Goal: Task Accomplishment & Management: Use online tool/utility

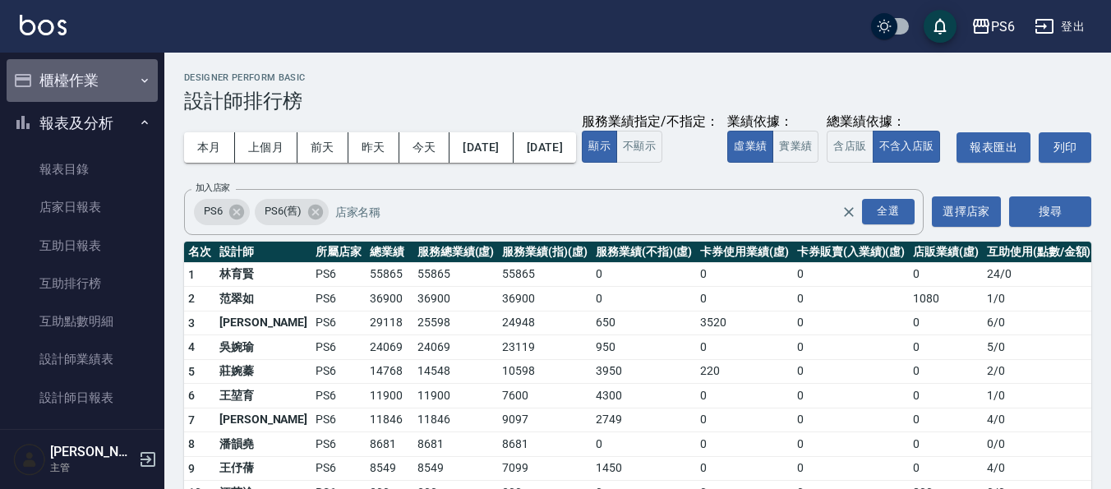
click at [93, 90] on button "櫃檯作業" at bounding box center [82, 80] width 151 height 43
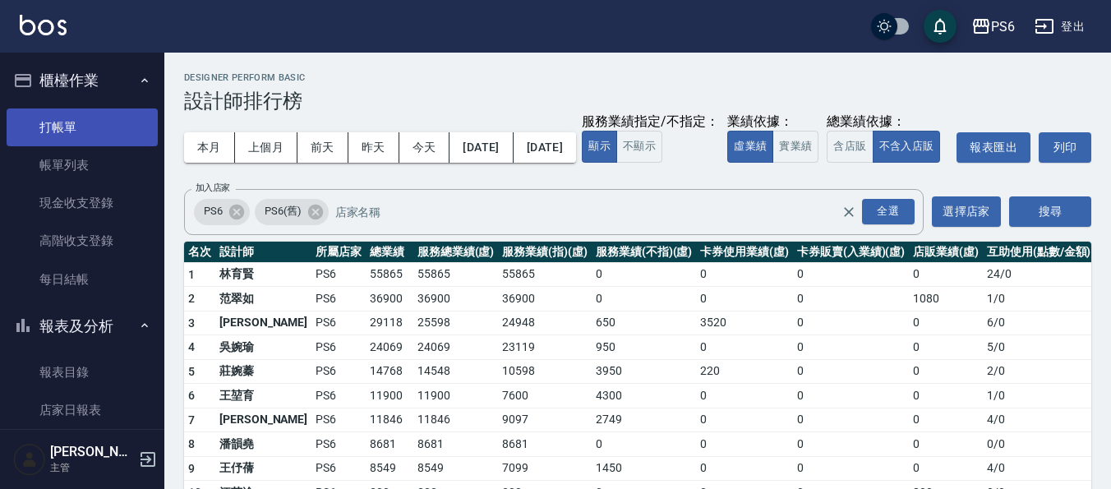
click at [100, 113] on link "打帳單" at bounding box center [82, 127] width 151 height 38
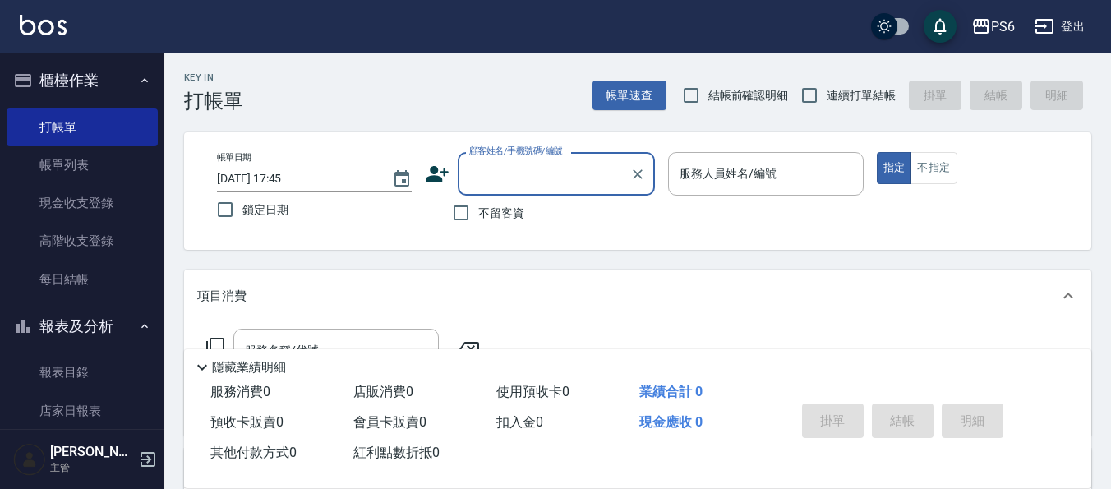
click at [799, 95] on input "連續打單結帳" at bounding box center [809, 95] width 35 height 35
checkbox input "true"
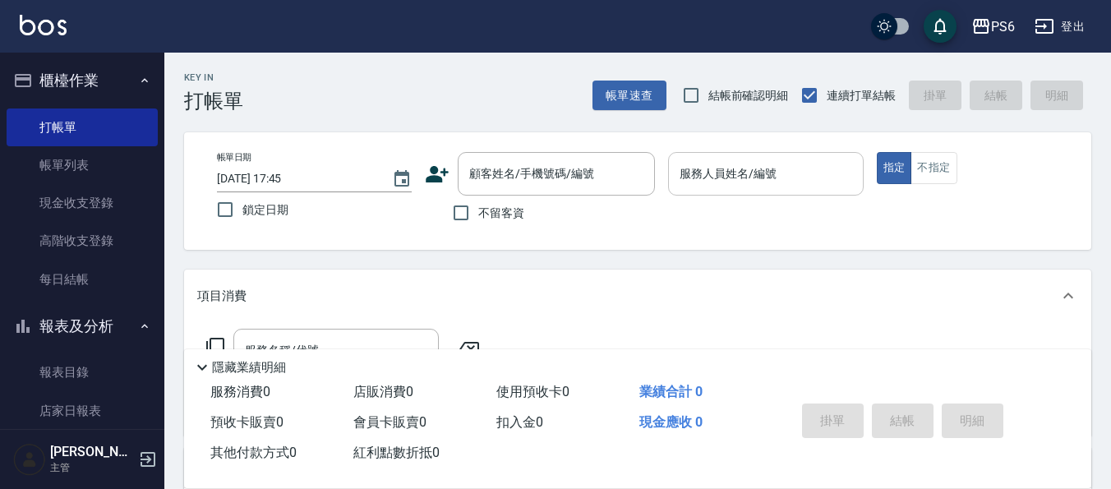
drag, startPoint x: 467, startPoint y: 212, endPoint x: 843, endPoint y: 187, distance: 377.1
click at [466, 211] on input "不留客資" at bounding box center [461, 213] width 35 height 35
checkbox input "true"
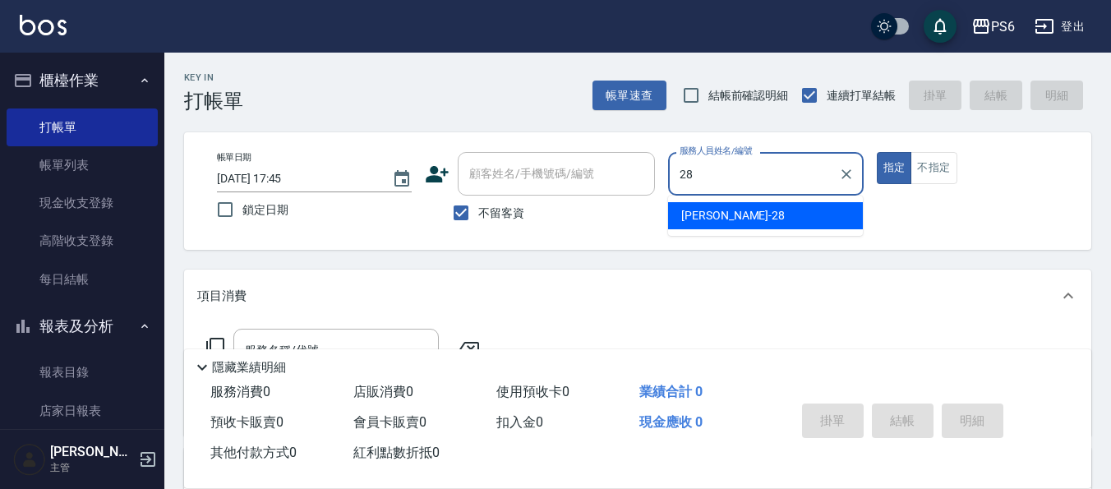
type input "[PERSON_NAME]-28"
type button "true"
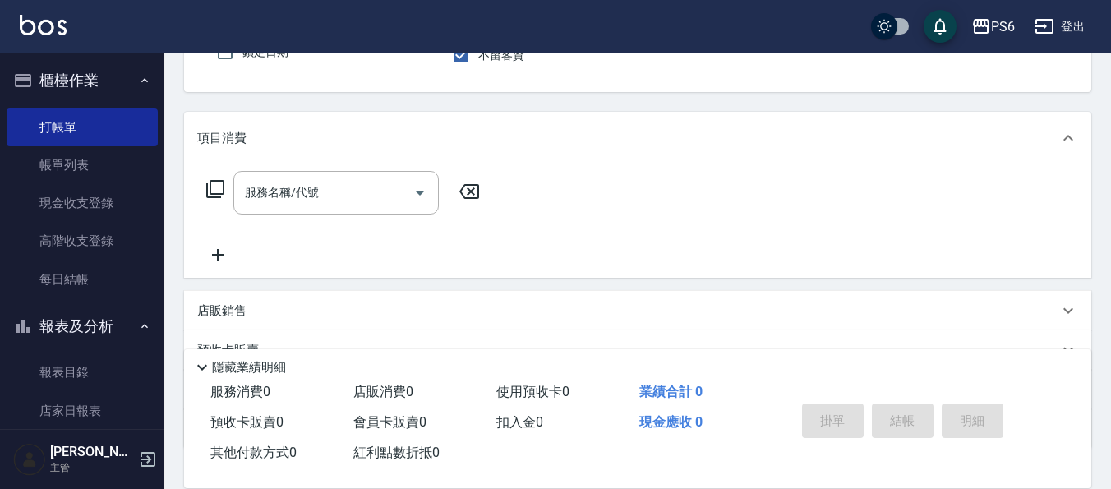
scroll to position [164, 0]
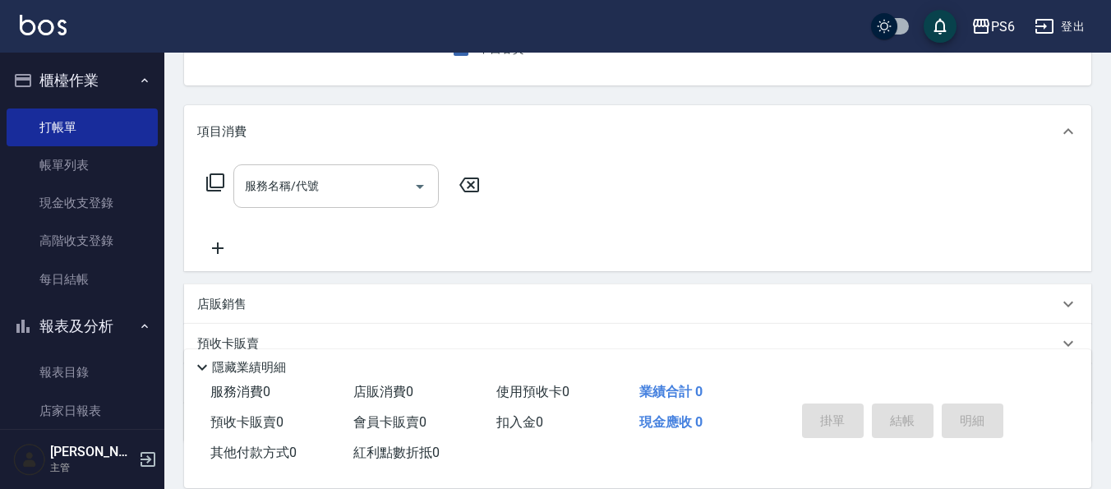
click at [334, 199] on input "服務名稱/代號" at bounding box center [324, 186] width 166 height 29
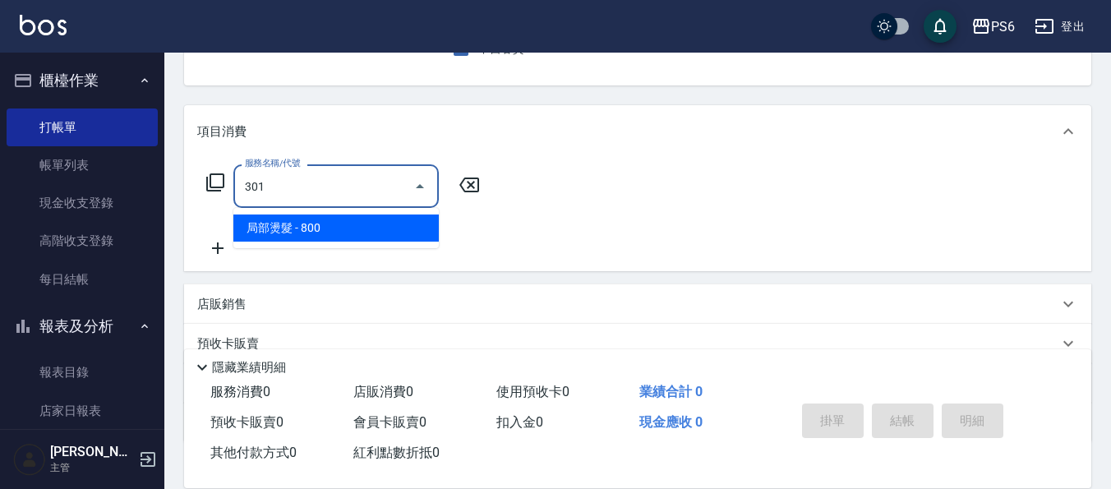
type input "局部燙髮(301)"
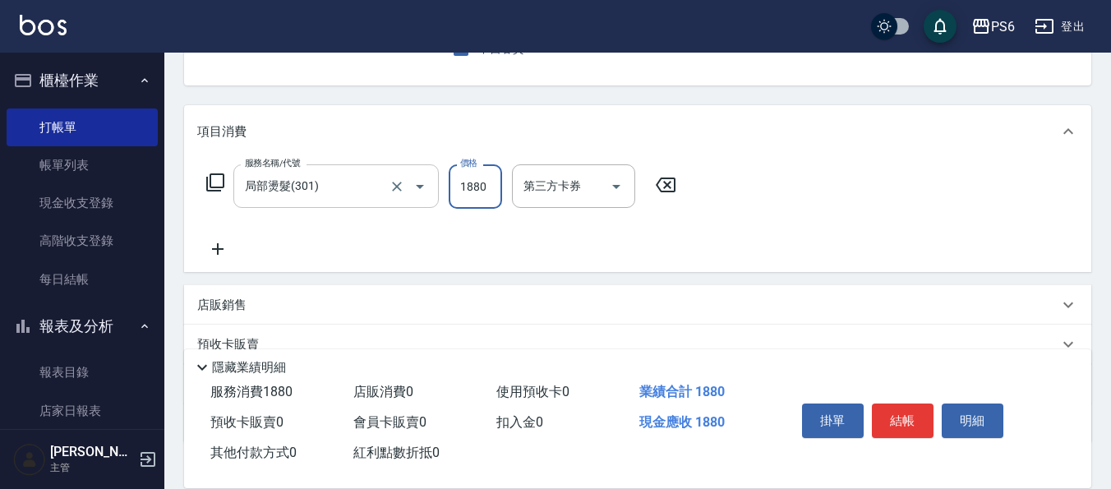
type input "1880"
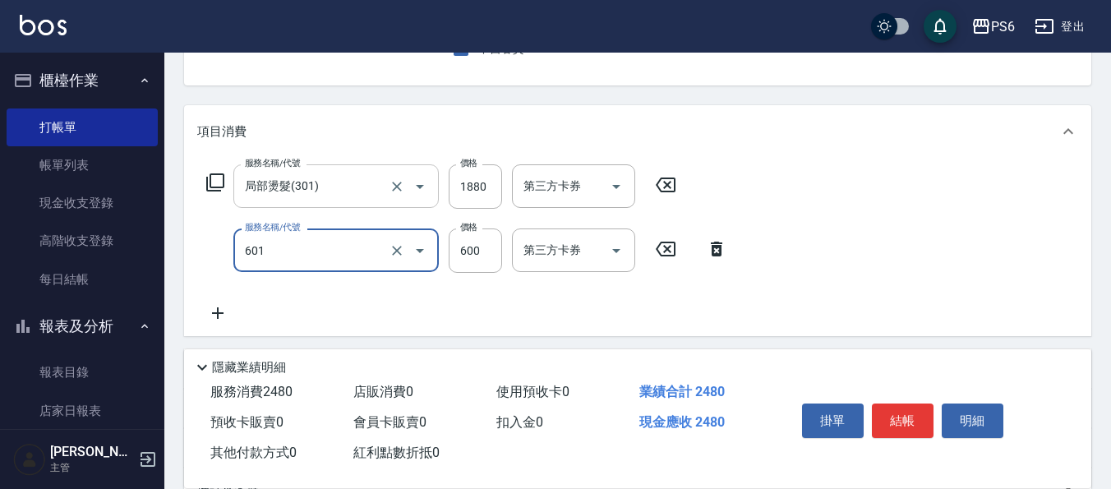
type input "[PERSON_NAME]單劑式護髮(s)(601)"
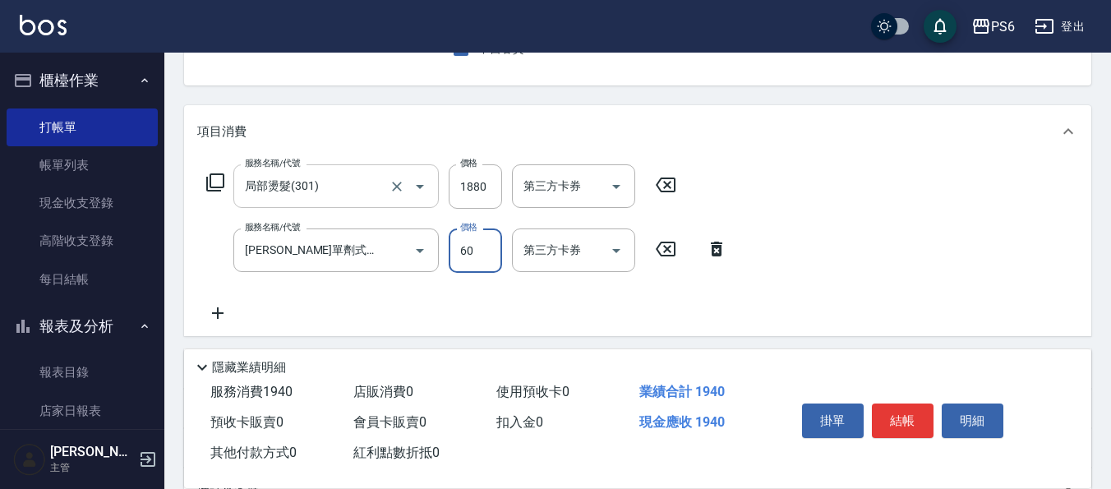
type input "600"
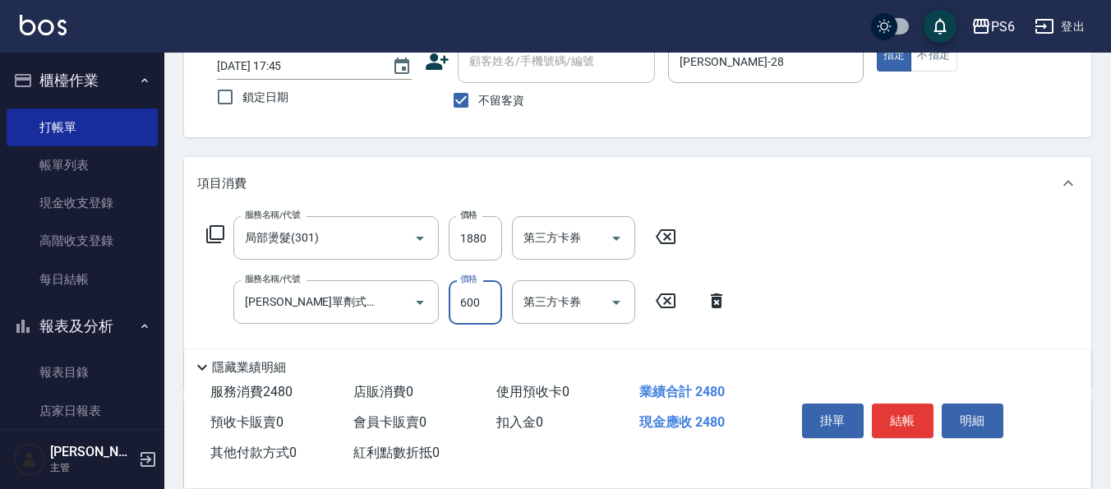
scroll to position [0, 0]
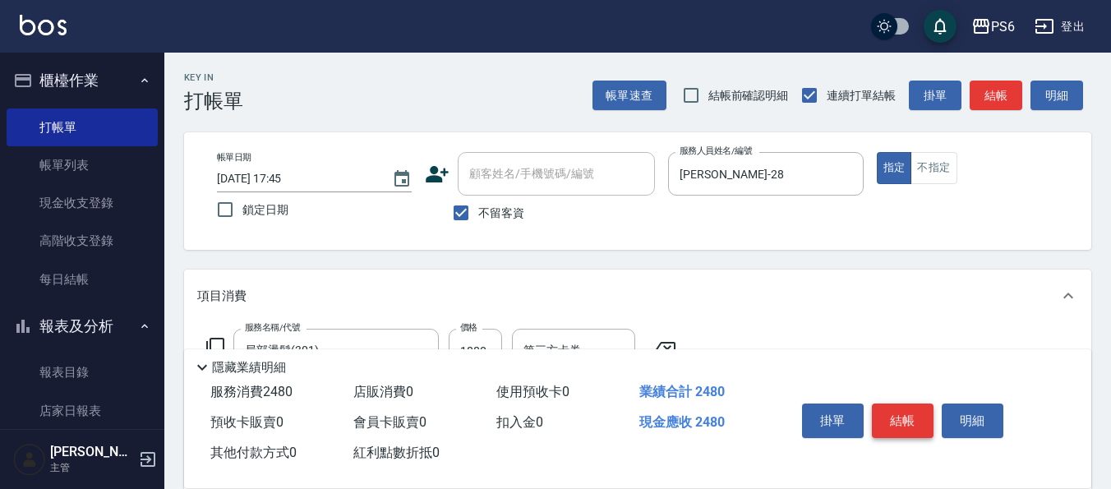
click at [906, 414] on button "結帳" at bounding box center [903, 420] width 62 height 35
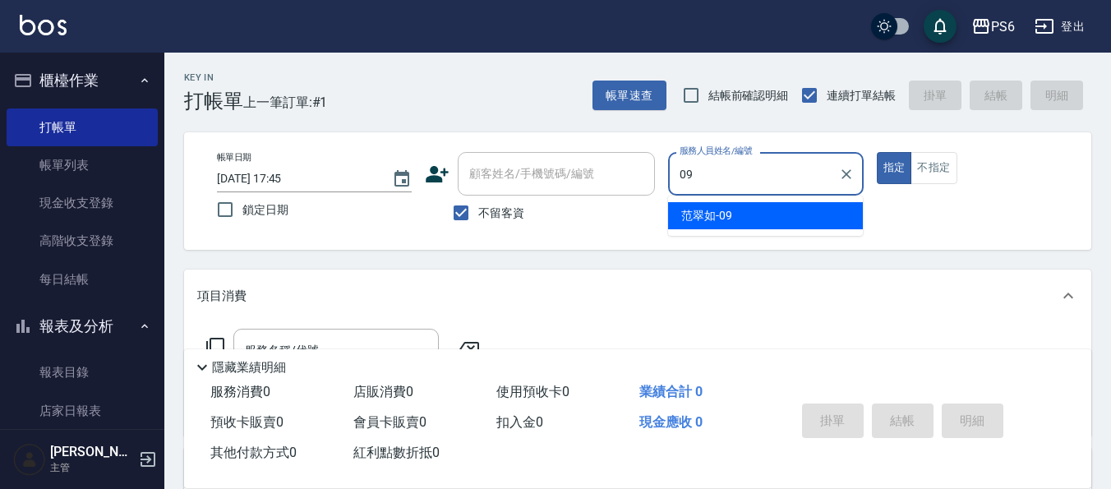
type input "[PERSON_NAME]-09"
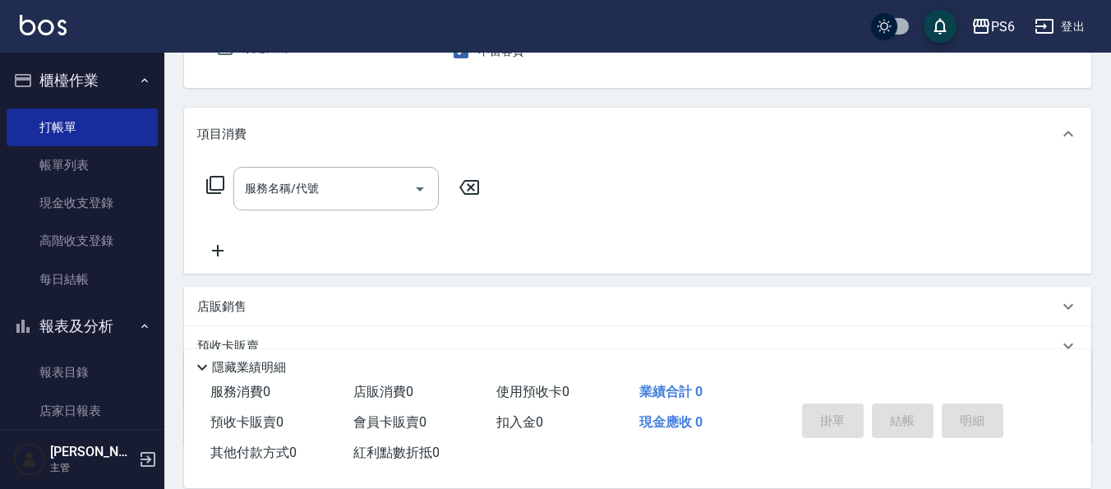
scroll to position [164, 0]
click at [292, 200] on input "服務名稱/代號" at bounding box center [324, 186] width 166 height 29
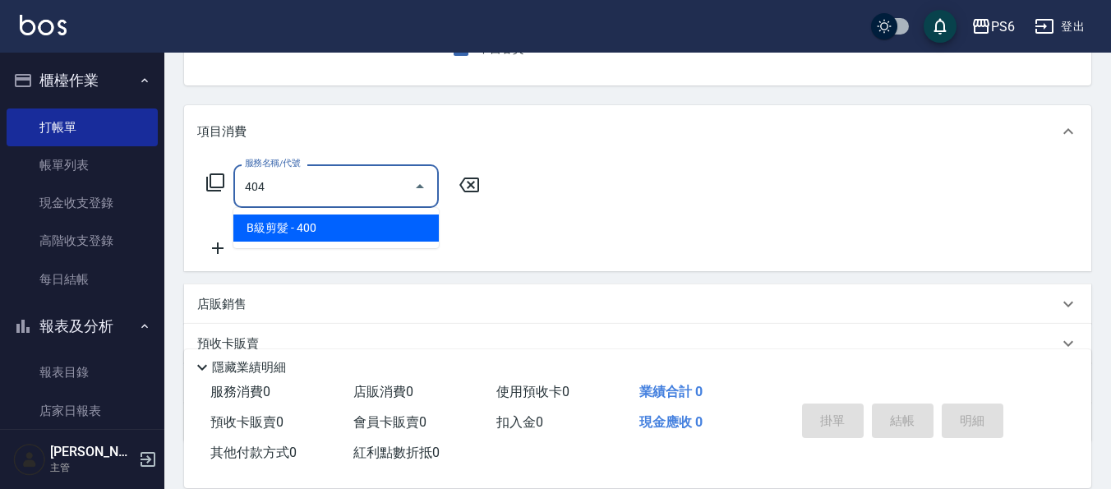
type input "B級剪髮(404)"
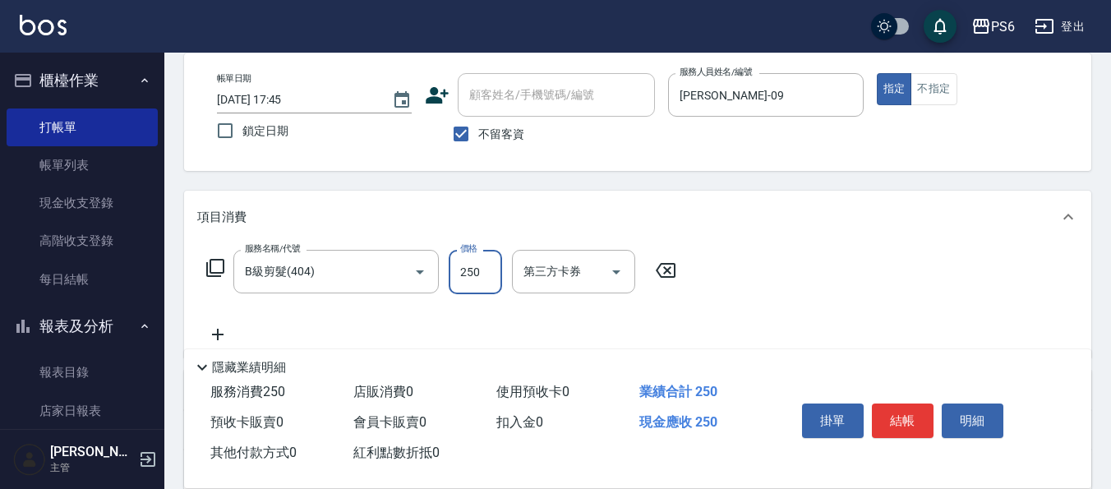
scroll to position [0, 0]
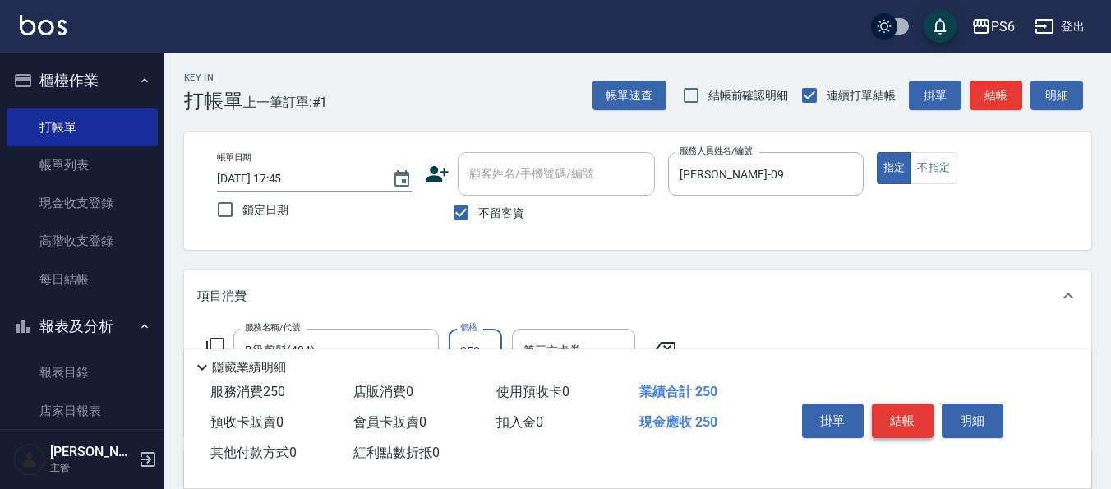
type input "250"
click at [900, 414] on button "結帳" at bounding box center [903, 420] width 62 height 35
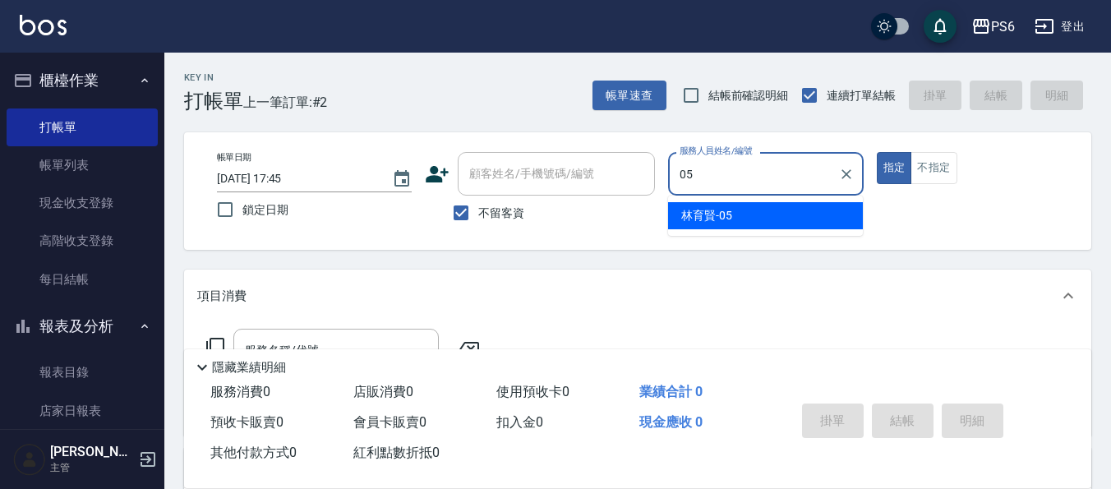
type input "[PERSON_NAME]-05"
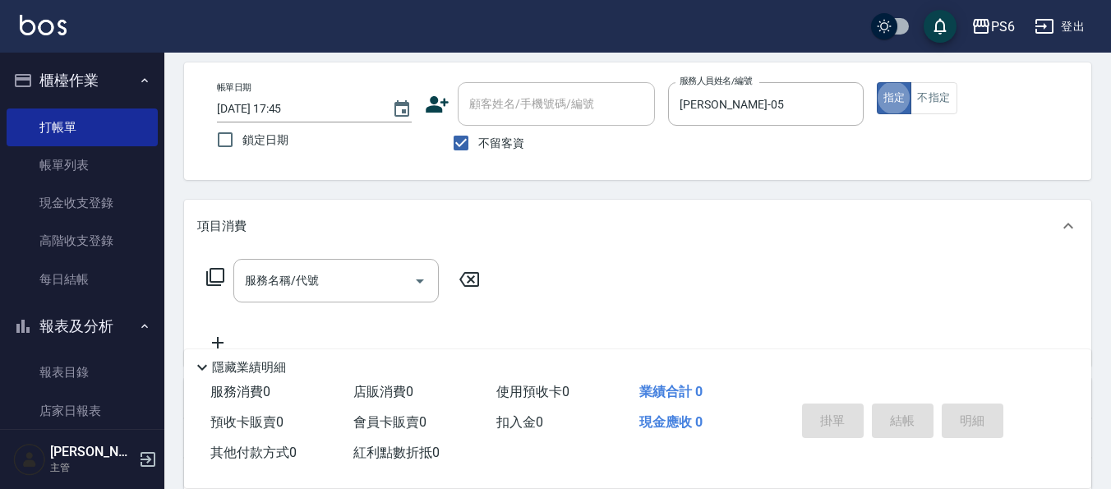
scroll to position [164, 0]
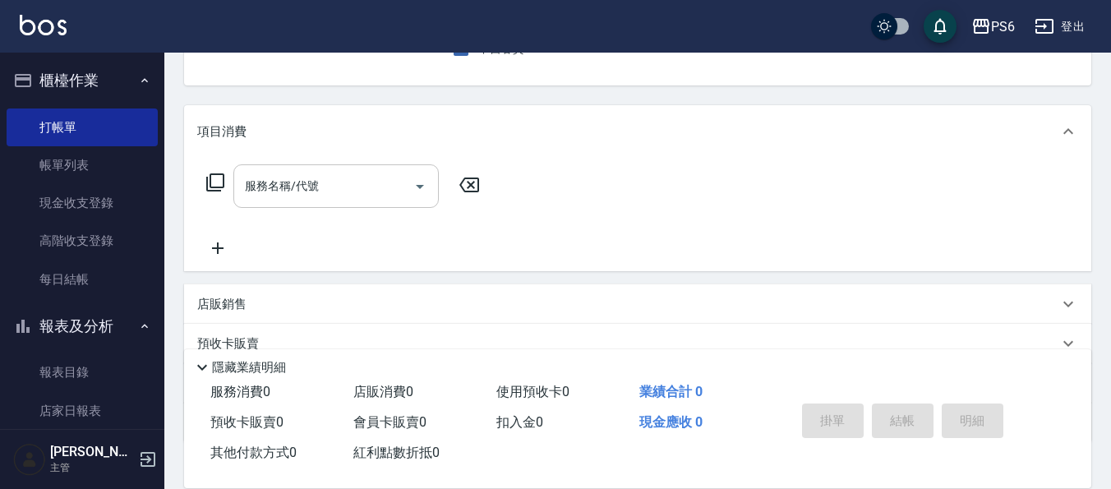
click at [352, 183] on input "服務名稱/代號" at bounding box center [324, 186] width 166 height 29
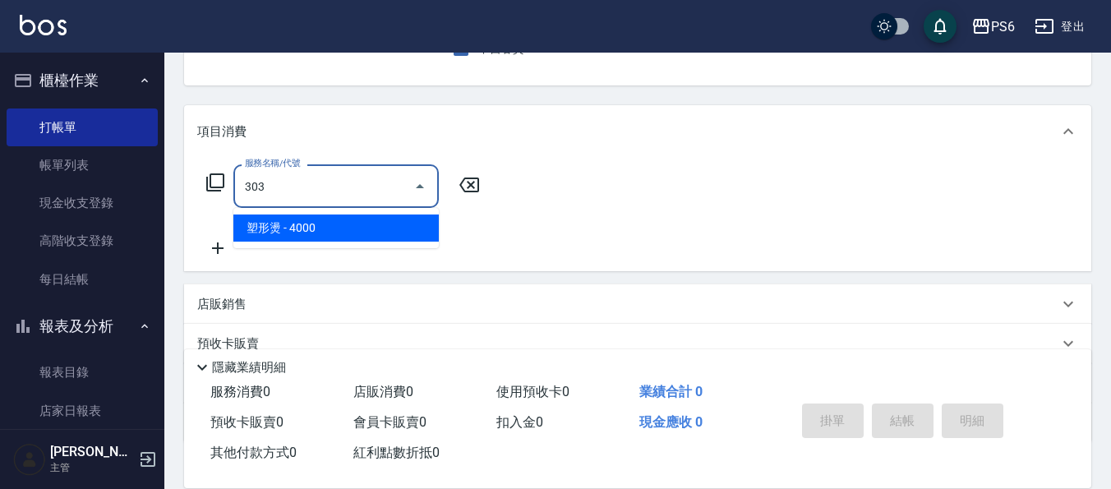
type input "塑形燙(303)"
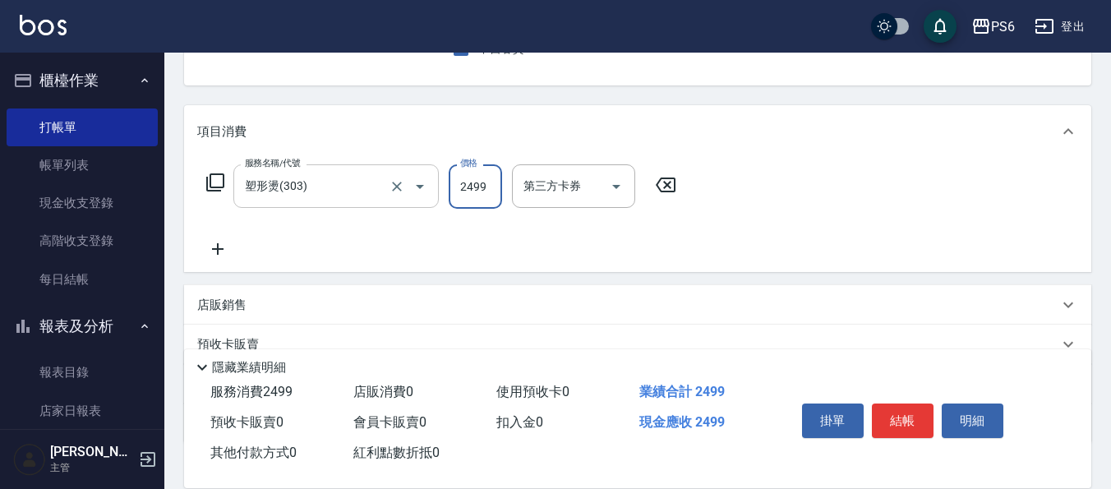
type input "2499"
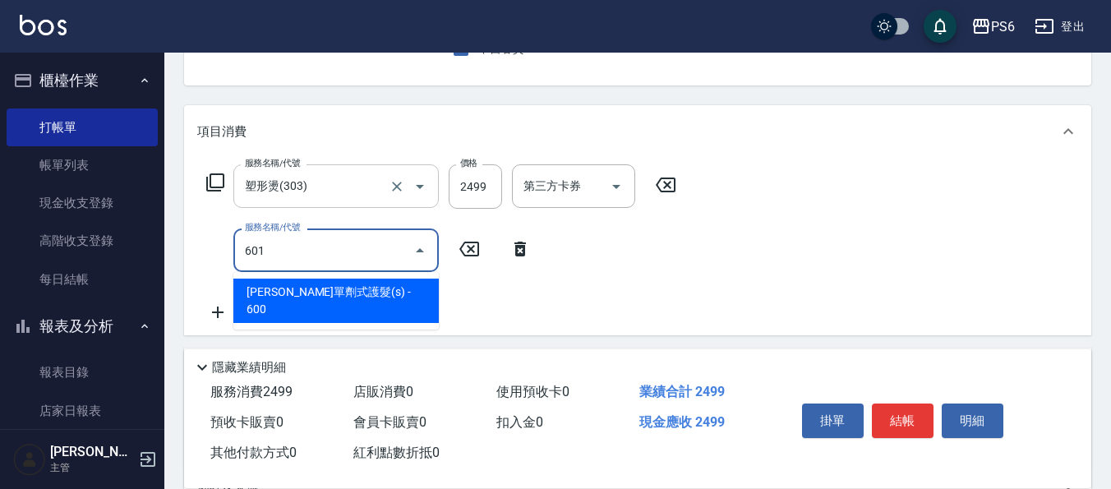
type input "[PERSON_NAME]單劑式護髮(s)(601)"
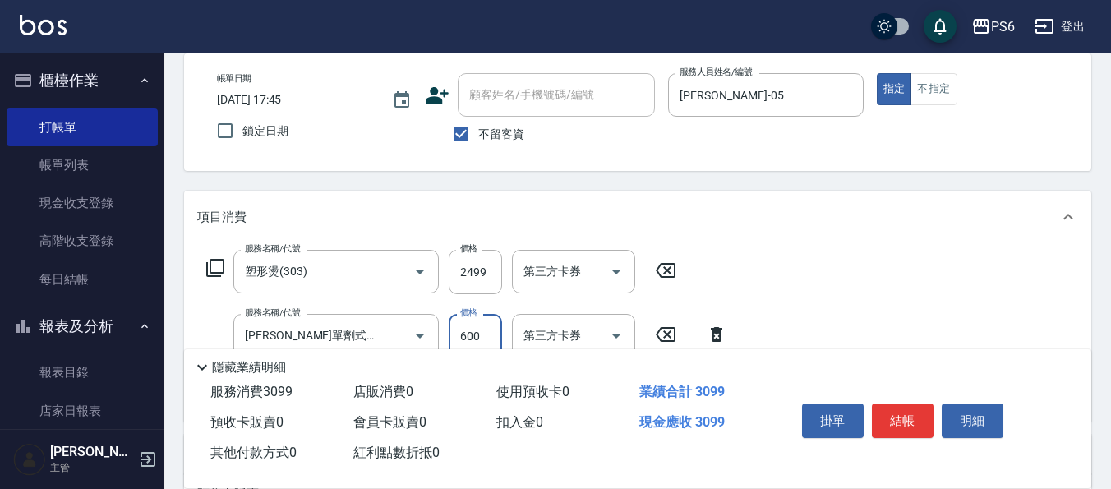
scroll to position [0, 0]
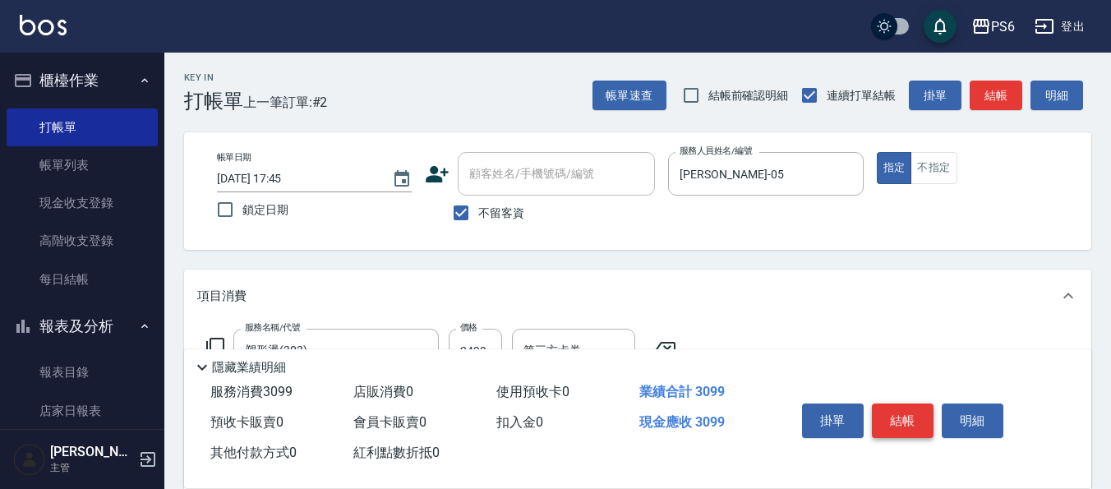
click at [898, 409] on button "結帳" at bounding box center [903, 420] width 62 height 35
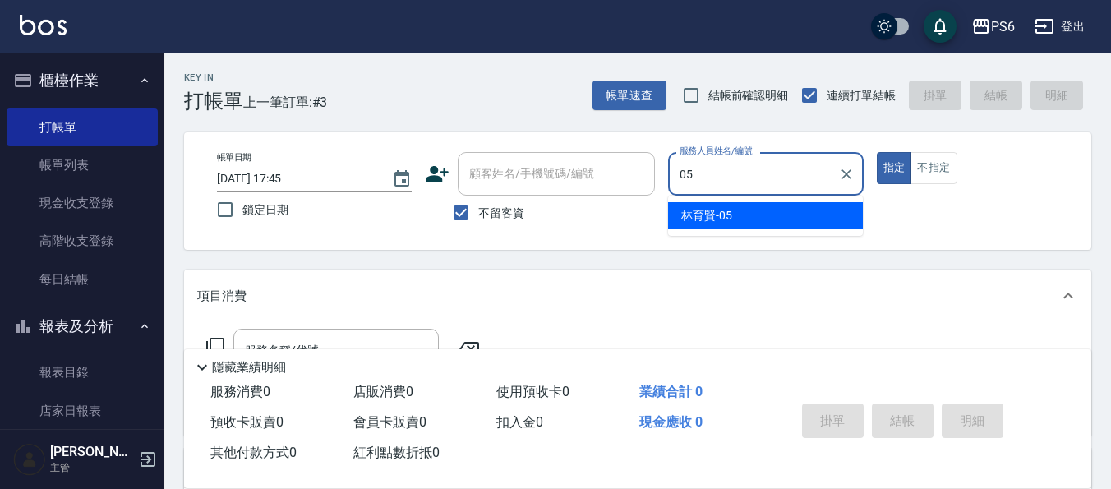
type input "[PERSON_NAME]-05"
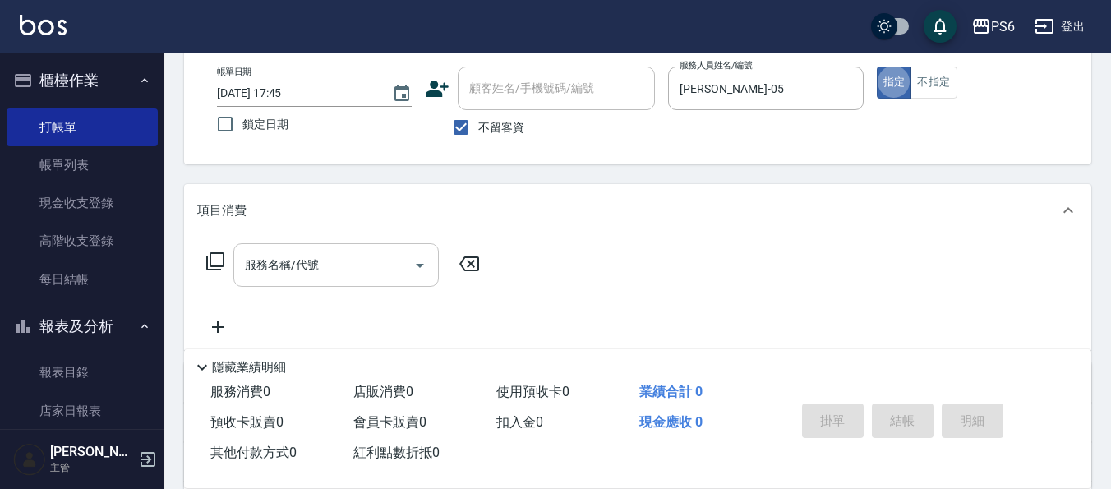
scroll to position [164, 0]
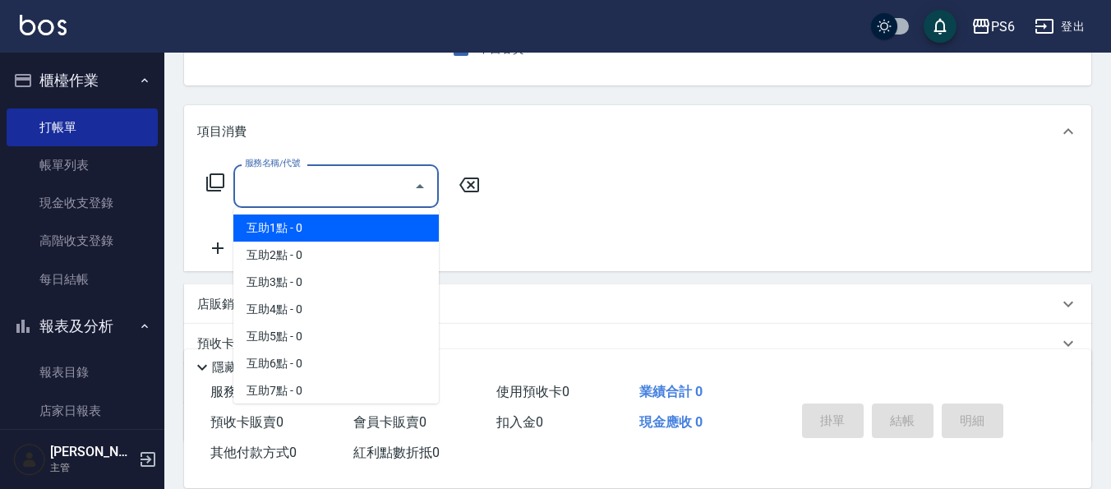
click at [324, 191] on input "服務名稱/代號" at bounding box center [324, 186] width 166 height 29
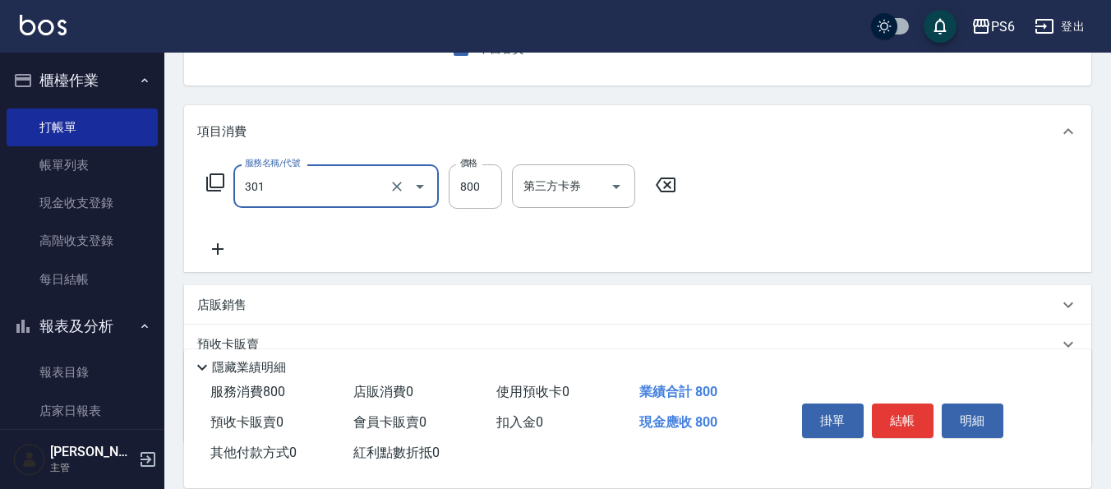
type input "局部燙髮(301)"
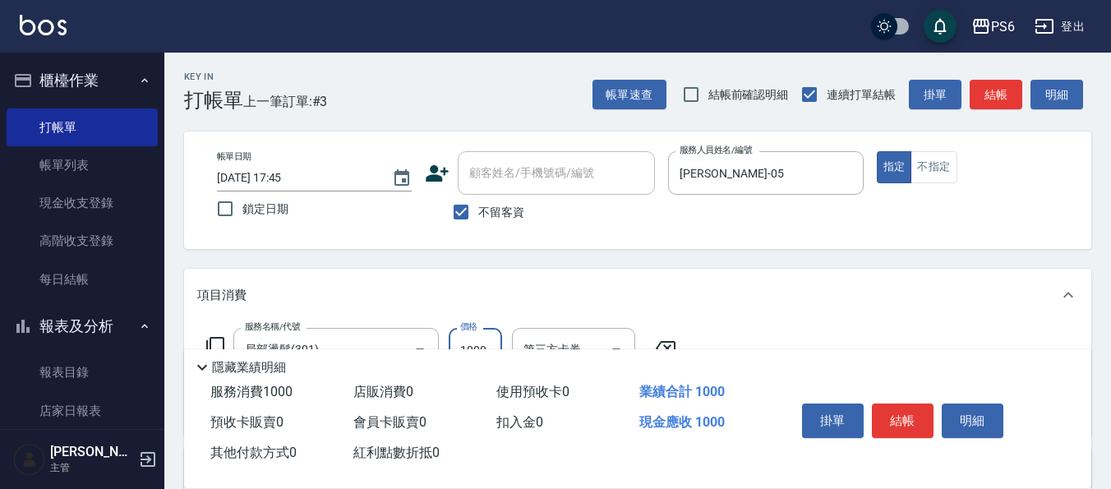
scroll to position [0, 0]
type input "1000"
click at [894, 410] on button "結帳" at bounding box center [903, 420] width 62 height 35
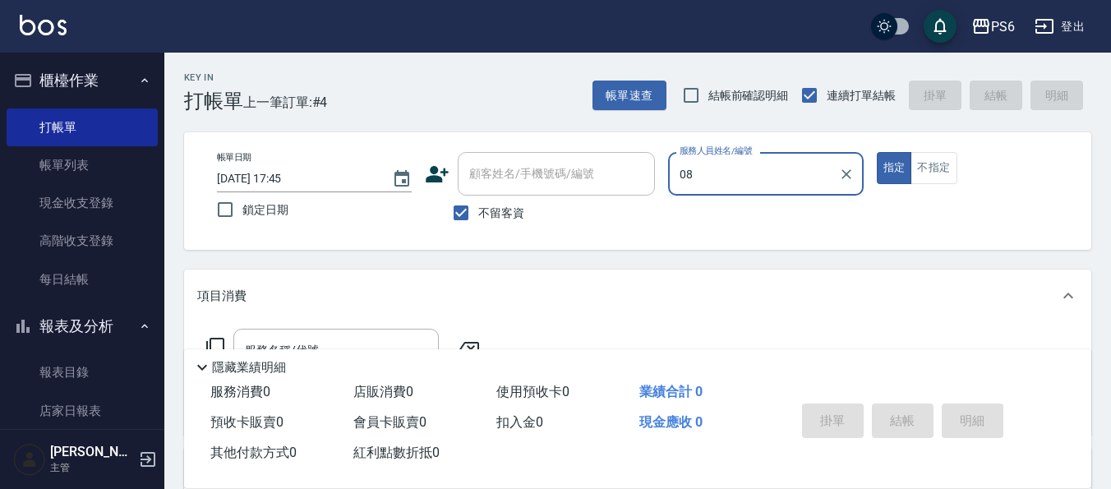
type input "[PERSON_NAME]-08"
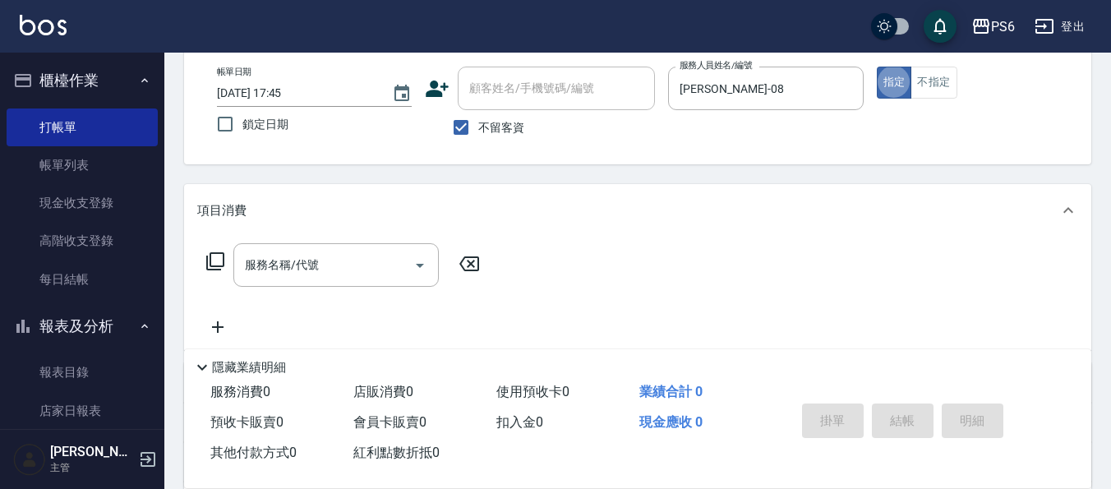
scroll to position [164, 0]
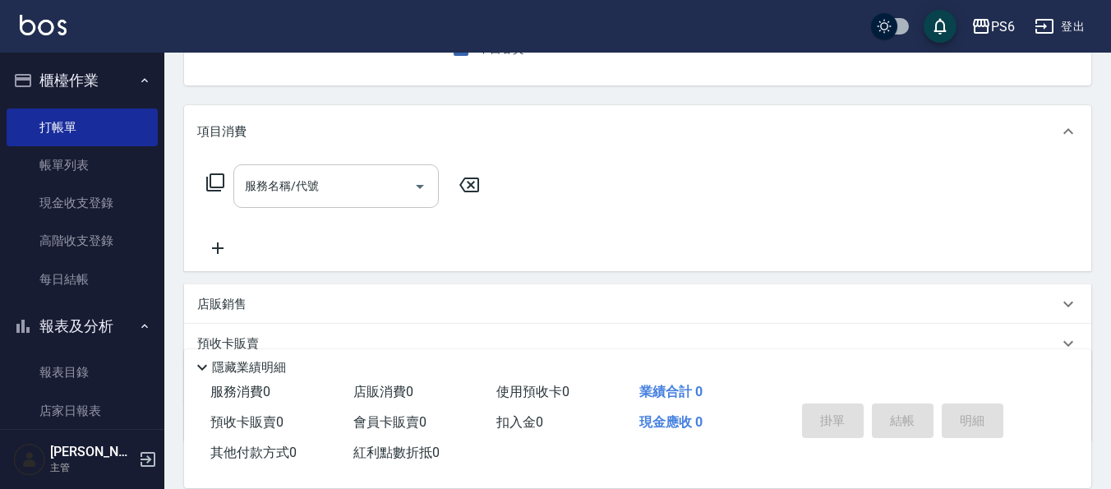
click at [306, 200] on input "服務名稱/代號" at bounding box center [324, 186] width 166 height 29
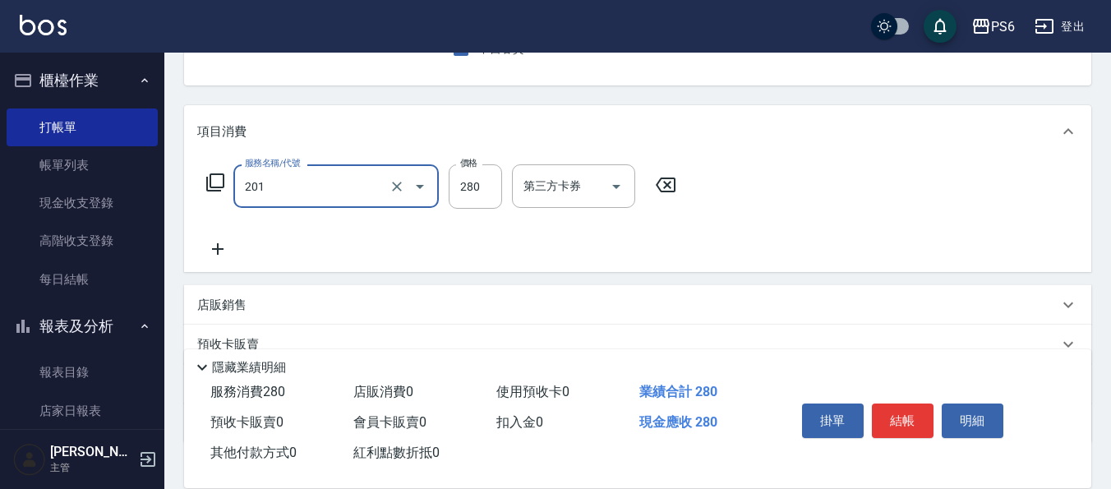
type input "一般洗髮(201)"
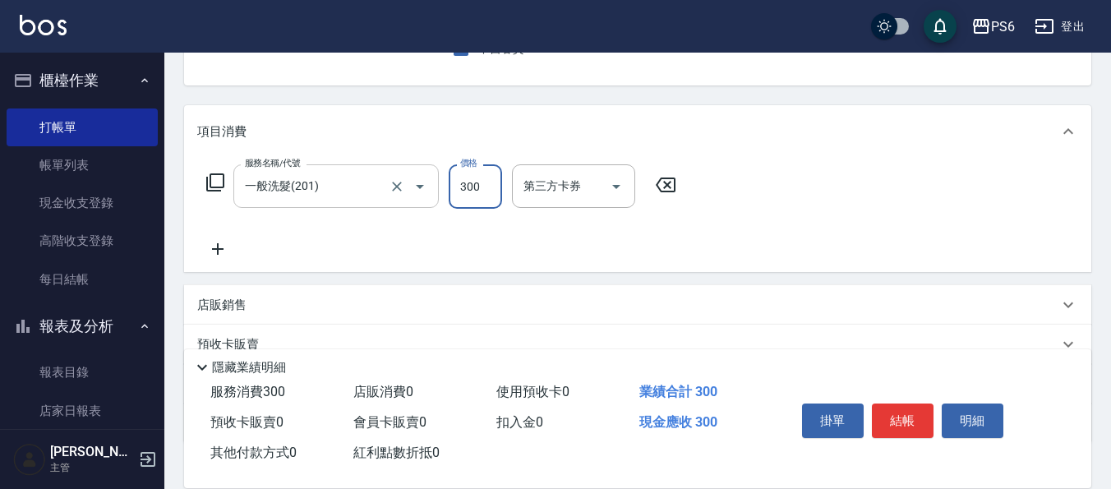
type input "300"
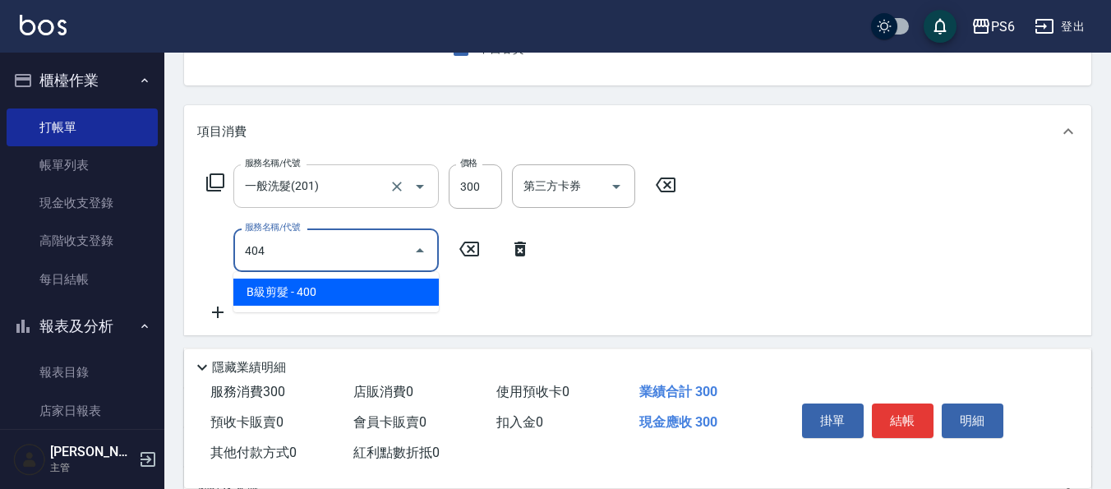
type input "B級剪髮(404)"
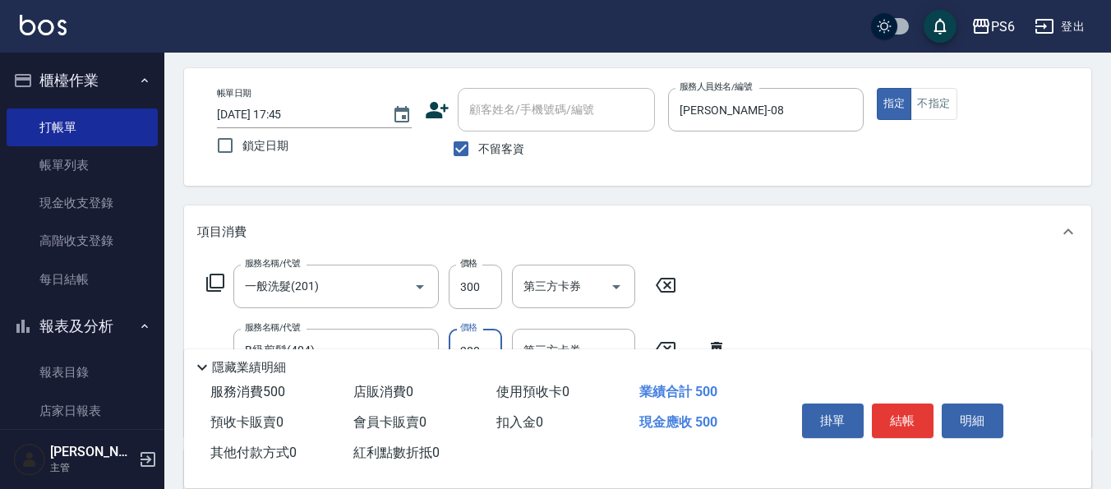
scroll to position [0, 0]
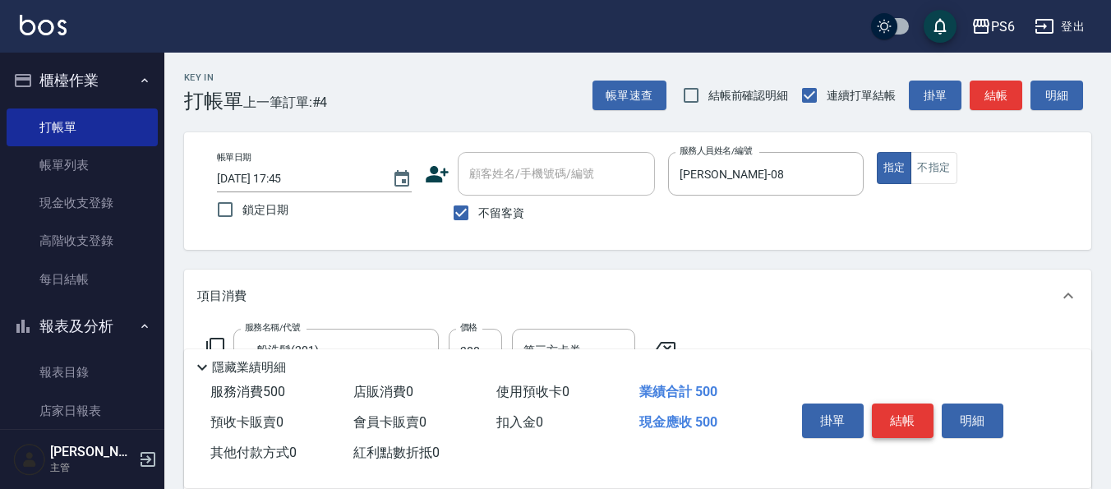
type input "200"
click at [897, 417] on button "結帳" at bounding box center [903, 420] width 62 height 35
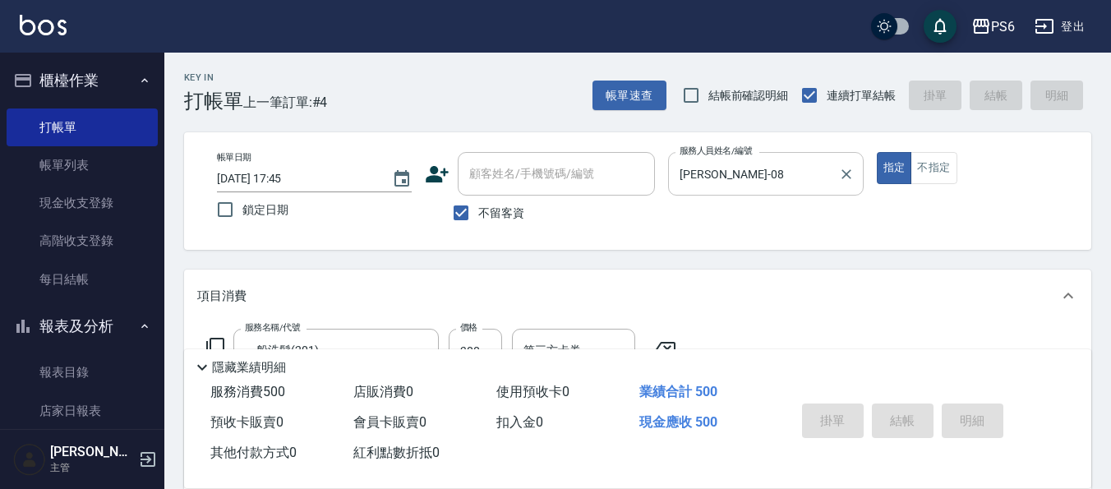
type input "[DATE] 17:46"
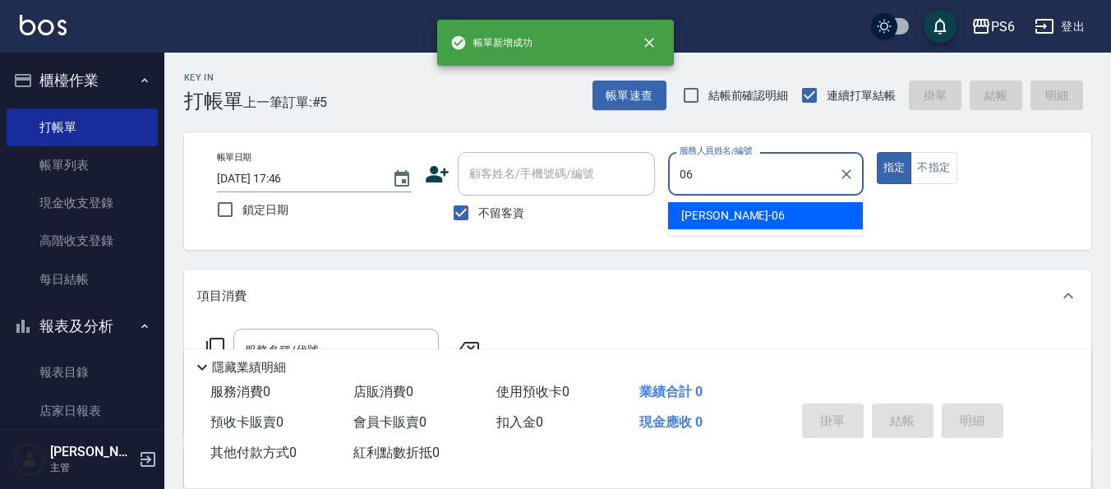
type input "[PERSON_NAME]-06"
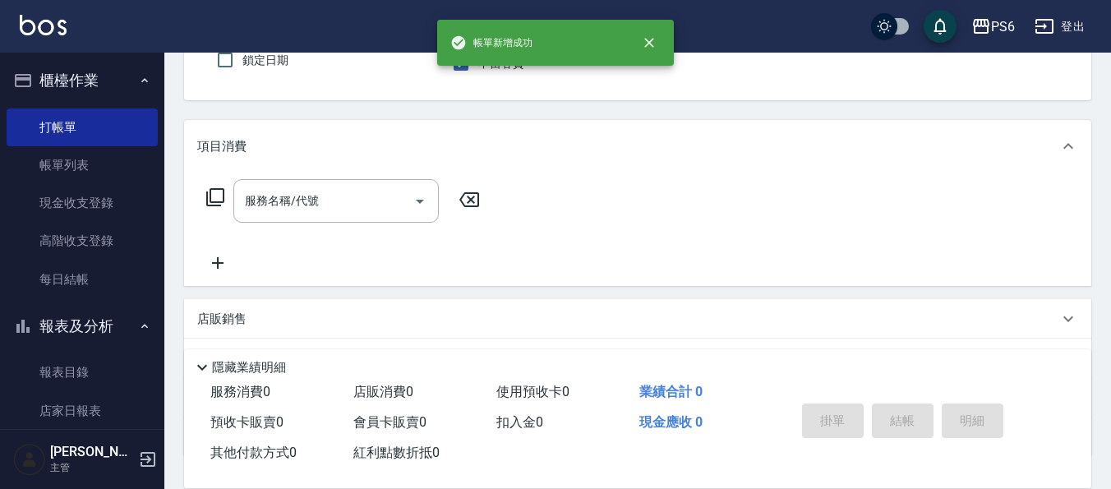
scroll to position [164, 0]
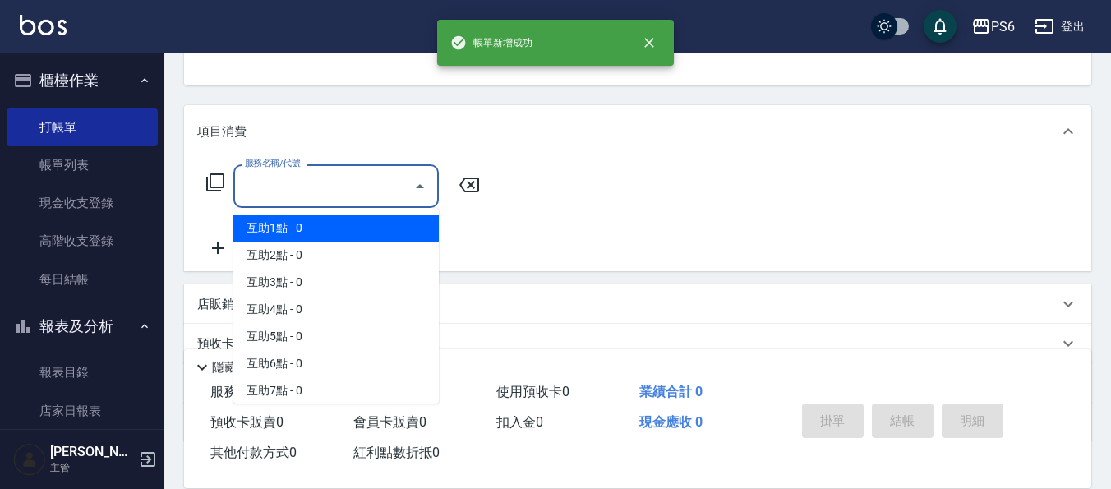
click at [334, 197] on input "服務名稱/代號" at bounding box center [324, 186] width 166 height 29
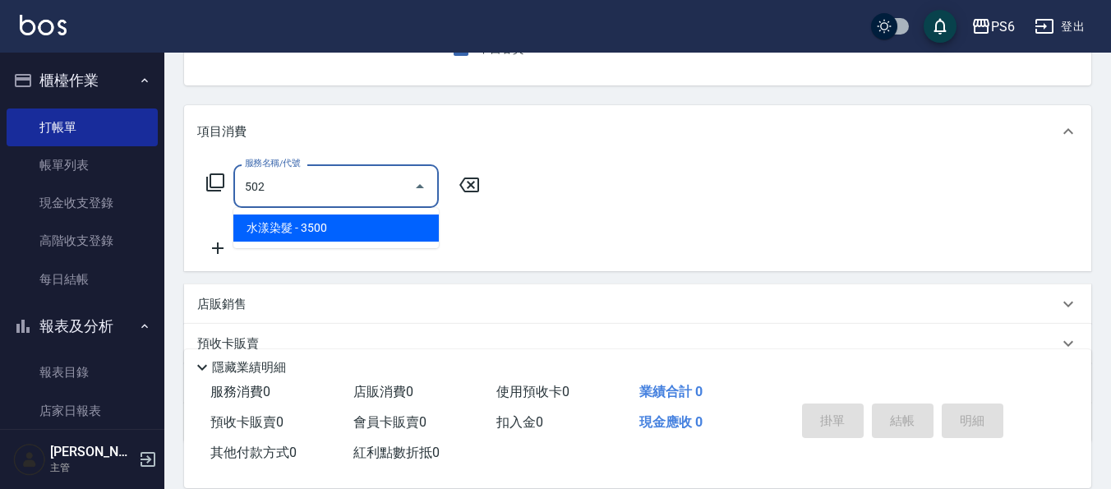
type input "水漾染髮(502)"
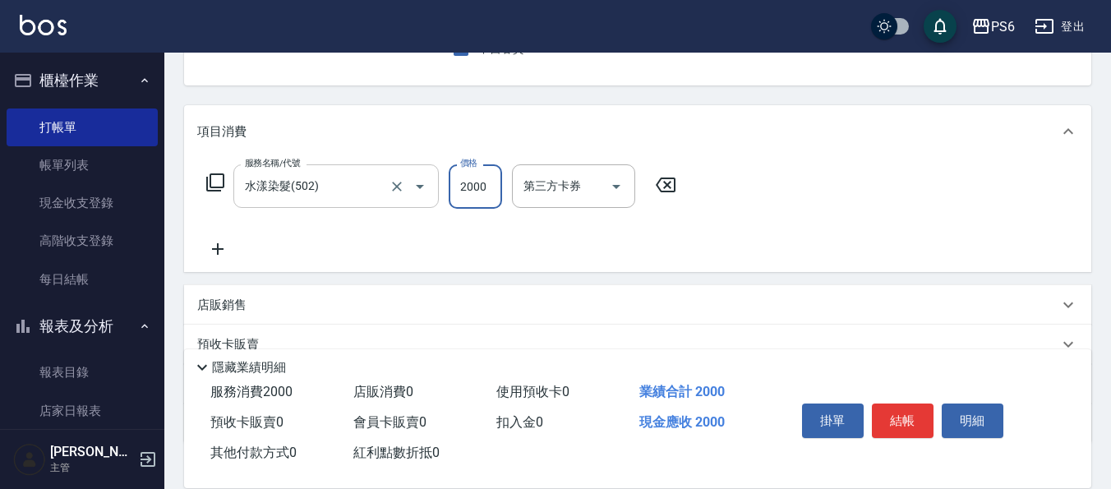
scroll to position [0, 0]
type input "2000"
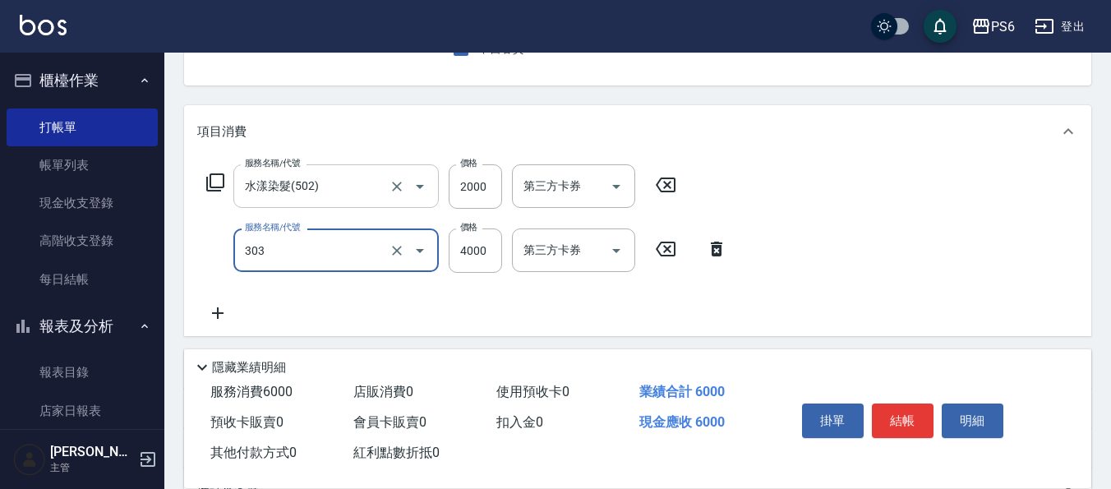
type input "塑形燙(303)"
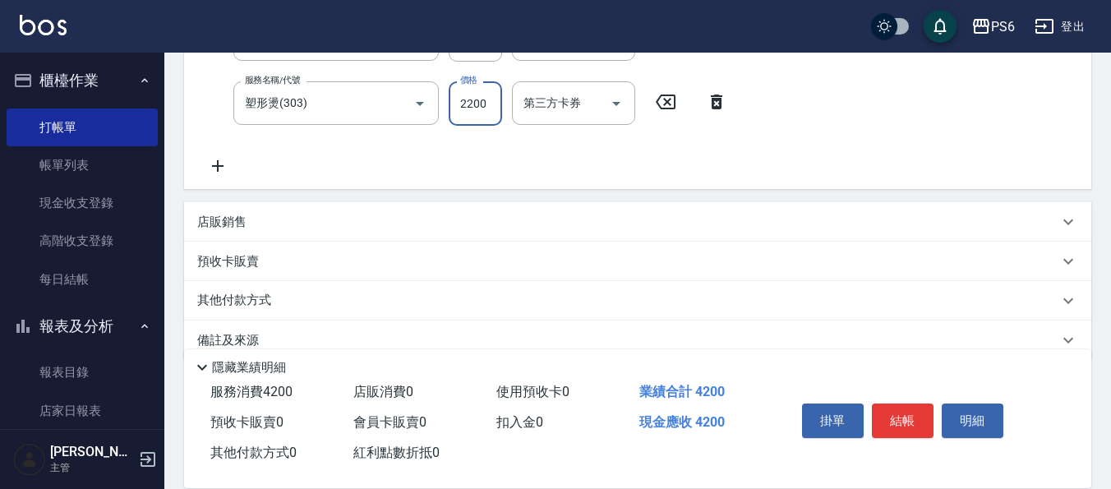
scroll to position [329, 0]
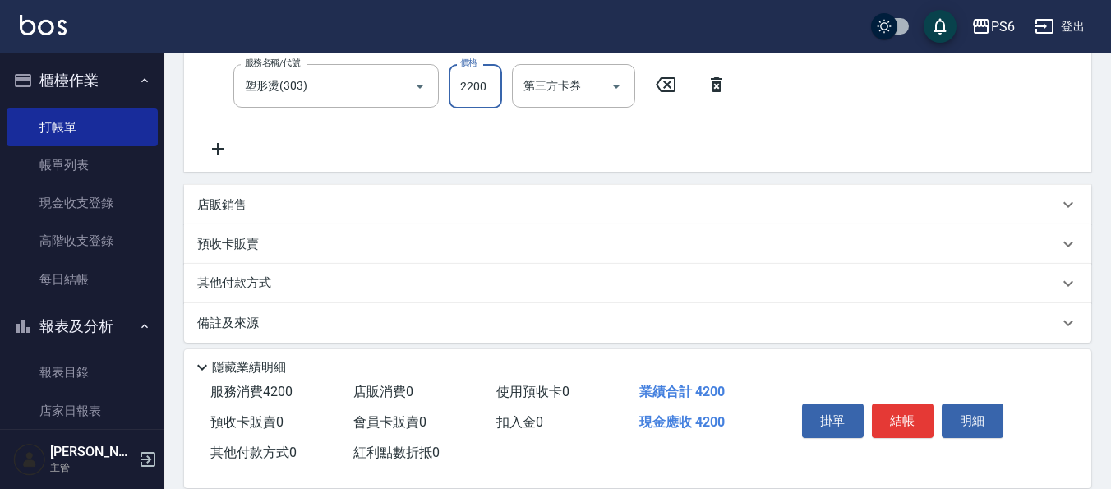
type input "2200"
click at [324, 294] on div "其他付款方式" at bounding box center [637, 283] width 907 height 39
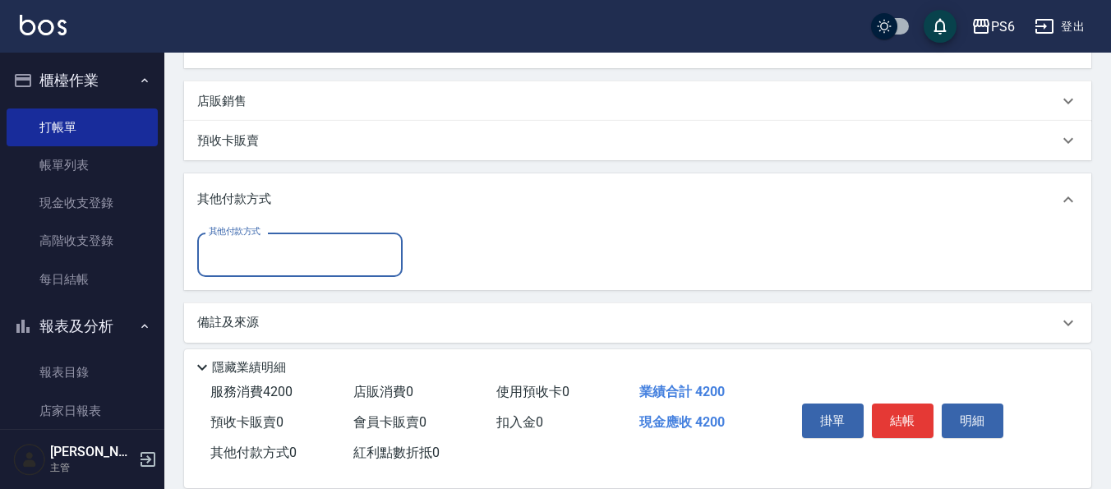
scroll to position [442, 0]
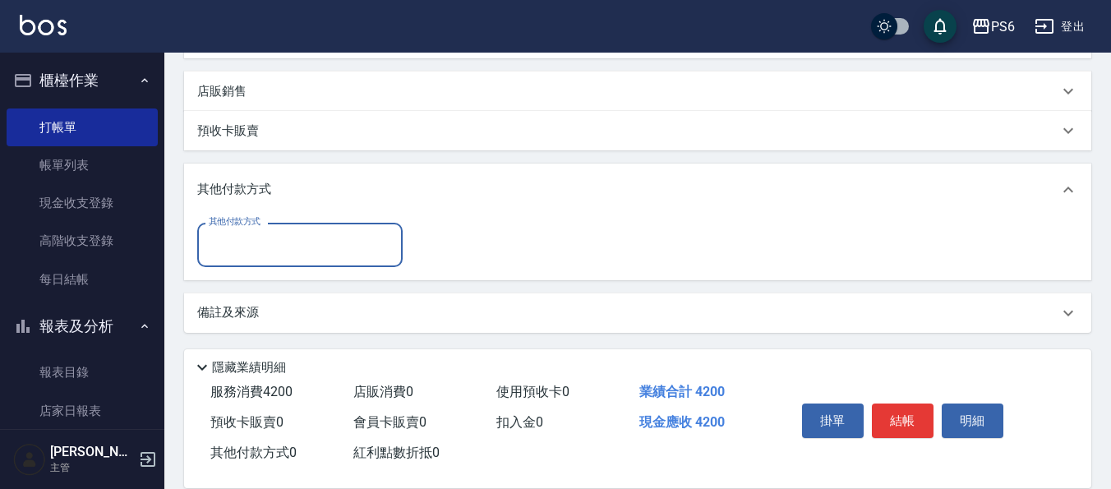
click at [315, 249] on input "其他付款方式" at bounding box center [300, 244] width 191 height 29
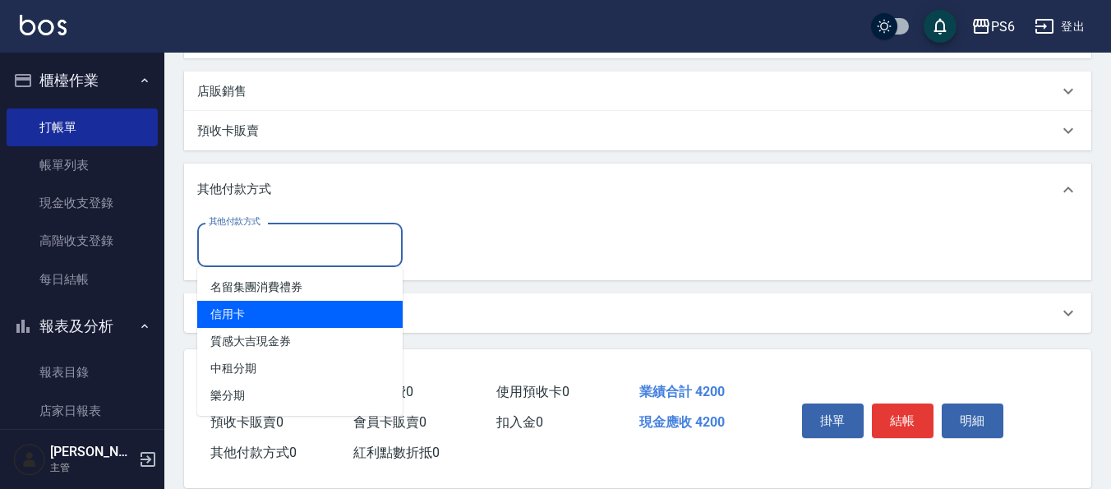
click at [281, 309] on span "信用卡" at bounding box center [299, 314] width 205 height 27
type input "信用卡"
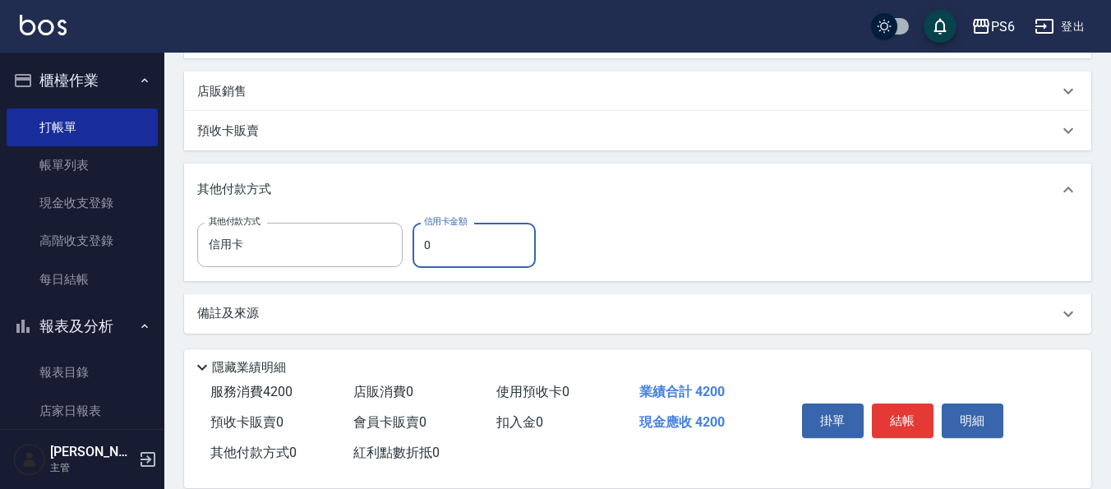
drag, startPoint x: 426, startPoint y: 248, endPoint x: 413, endPoint y: 253, distance: 14.0
click at [413, 253] on input "0" at bounding box center [473, 245] width 123 height 44
drag, startPoint x: 457, startPoint y: 253, endPoint x: 430, endPoint y: 251, distance: 26.3
click at [430, 251] on input "0" at bounding box center [473, 245] width 123 height 44
drag, startPoint x: 430, startPoint y: 251, endPoint x: 417, endPoint y: 248, distance: 13.5
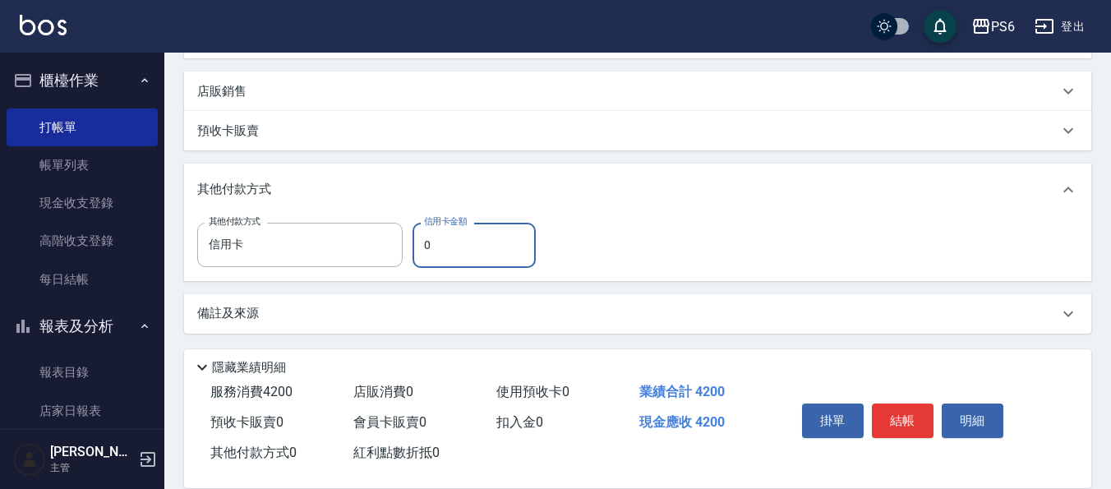
click at [417, 248] on input "0" at bounding box center [473, 245] width 123 height 44
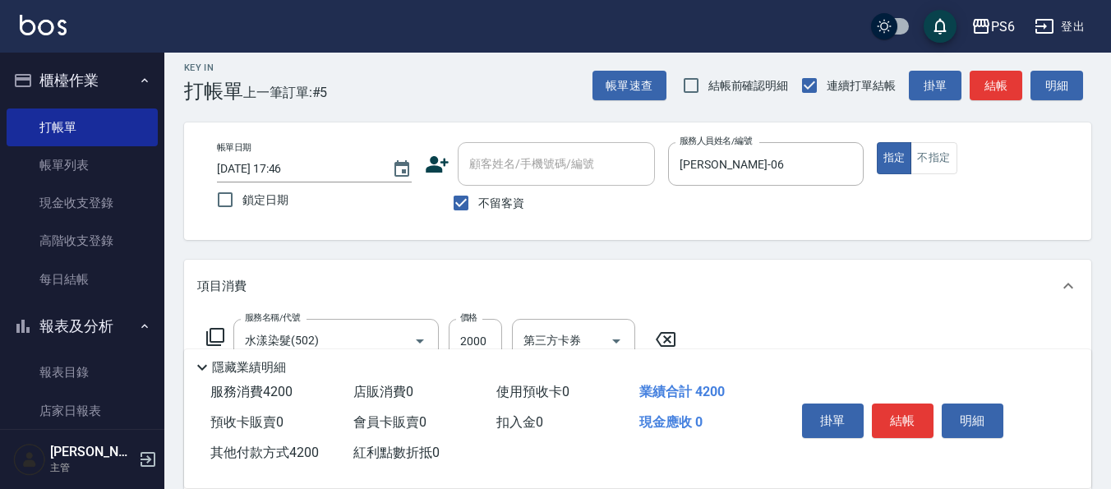
scroll to position [0, 0]
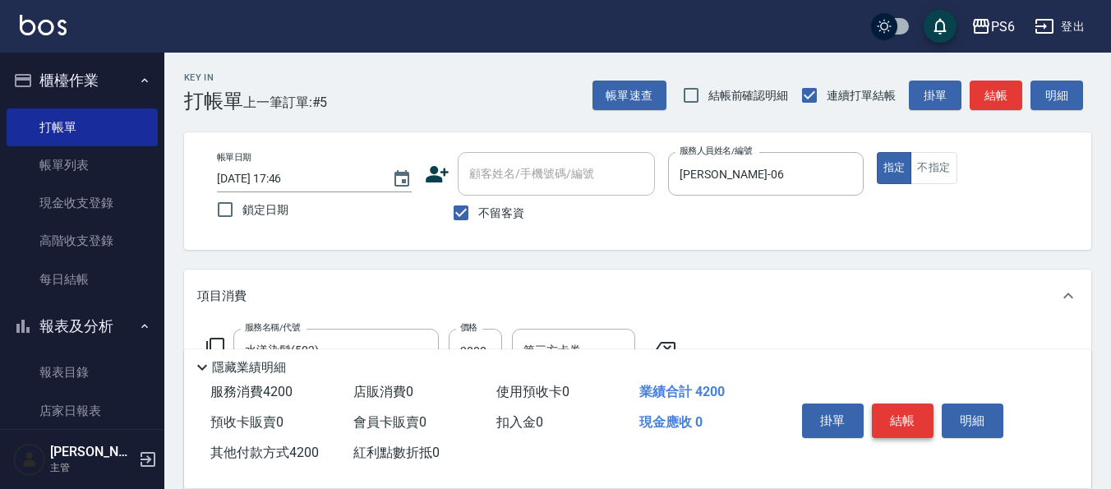
type input "4200"
click at [911, 424] on button "結帳" at bounding box center [903, 420] width 62 height 35
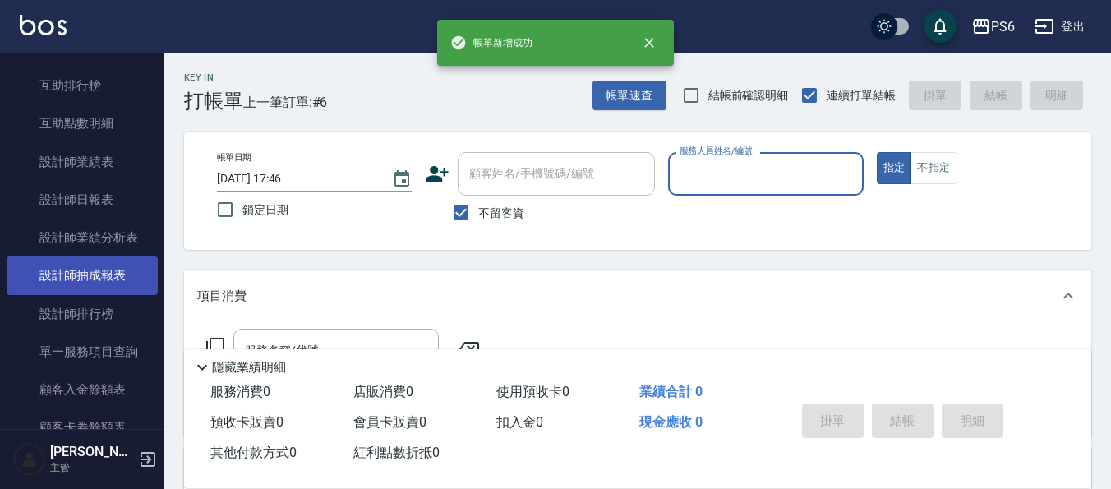
scroll to position [411, 0]
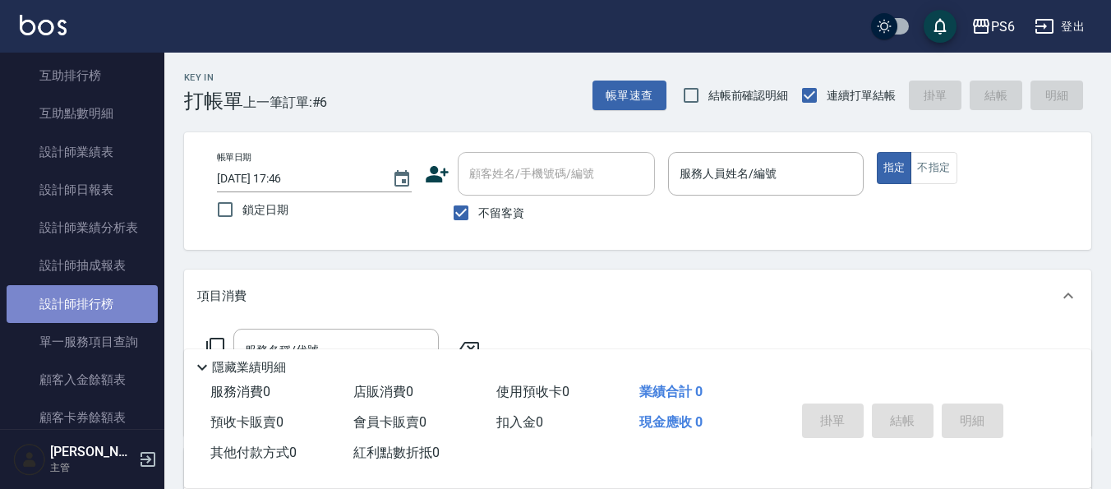
click at [101, 308] on link "設計師排行榜" at bounding box center [82, 304] width 151 height 38
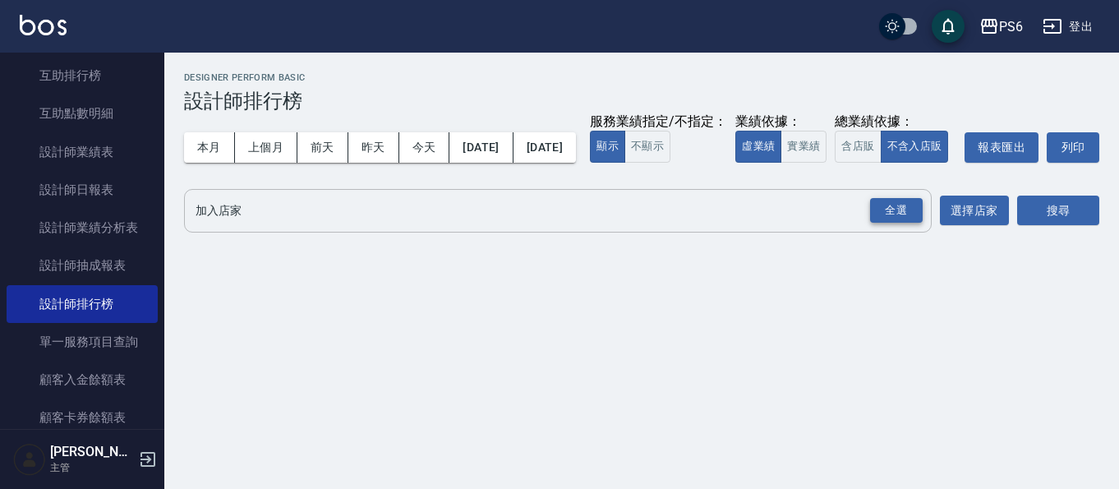
click at [889, 223] on div "全選" at bounding box center [896, 210] width 53 height 25
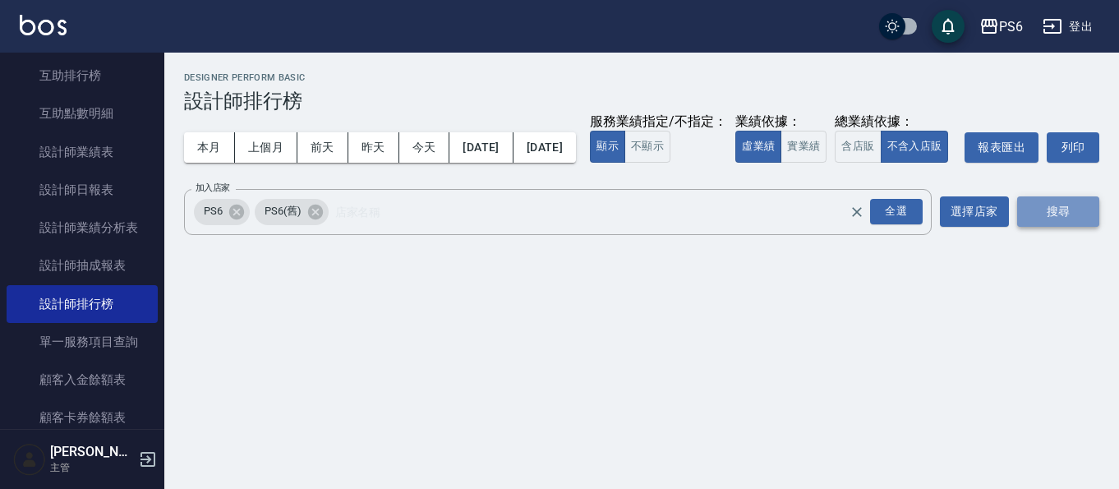
click at [1066, 227] on button "搜尋" at bounding box center [1058, 211] width 82 height 30
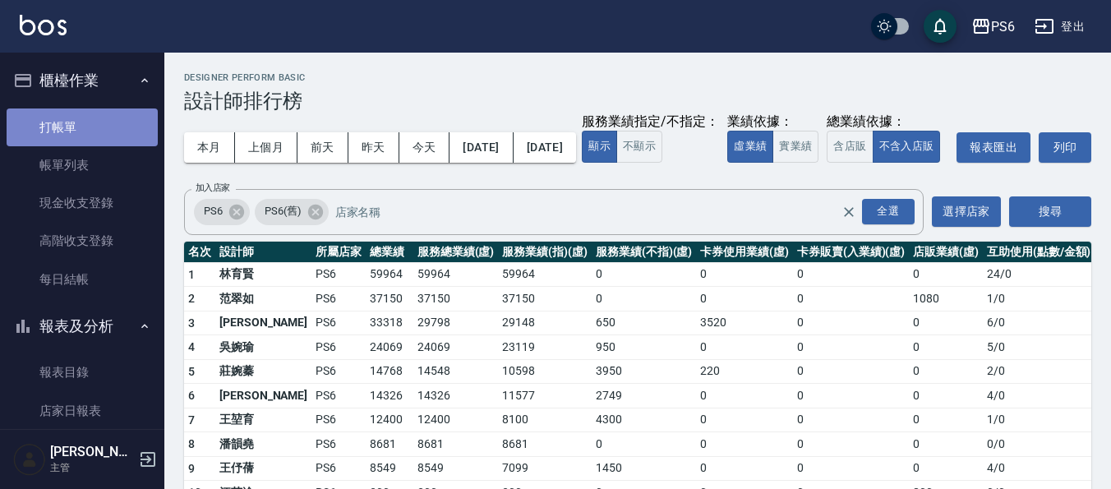
click at [91, 122] on link "打帳單" at bounding box center [82, 127] width 151 height 38
